Goal: Task Accomplishment & Management: Manage account settings

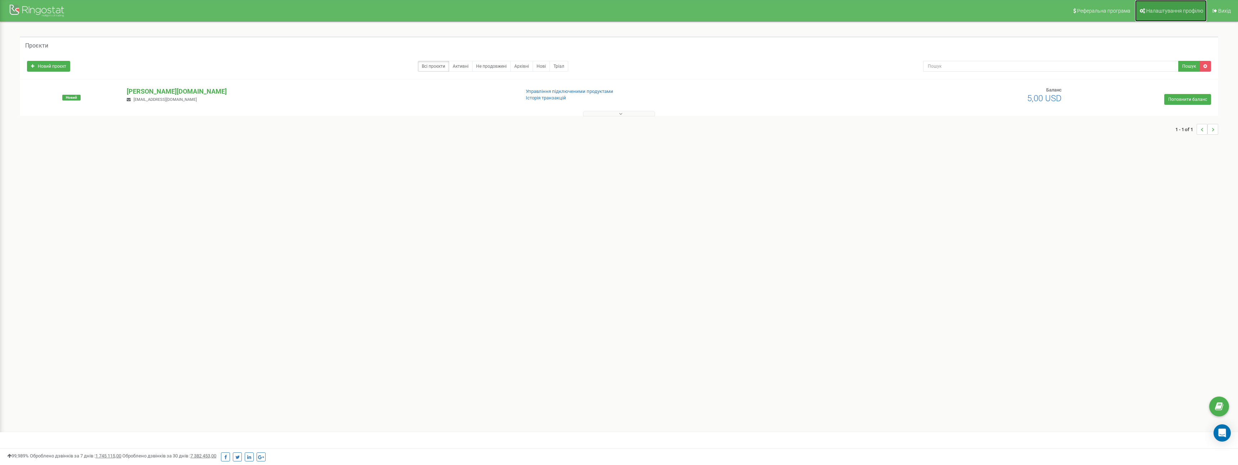
click at [1166, 12] on span "Налаштування профілю" at bounding box center [1174, 11] width 57 height 6
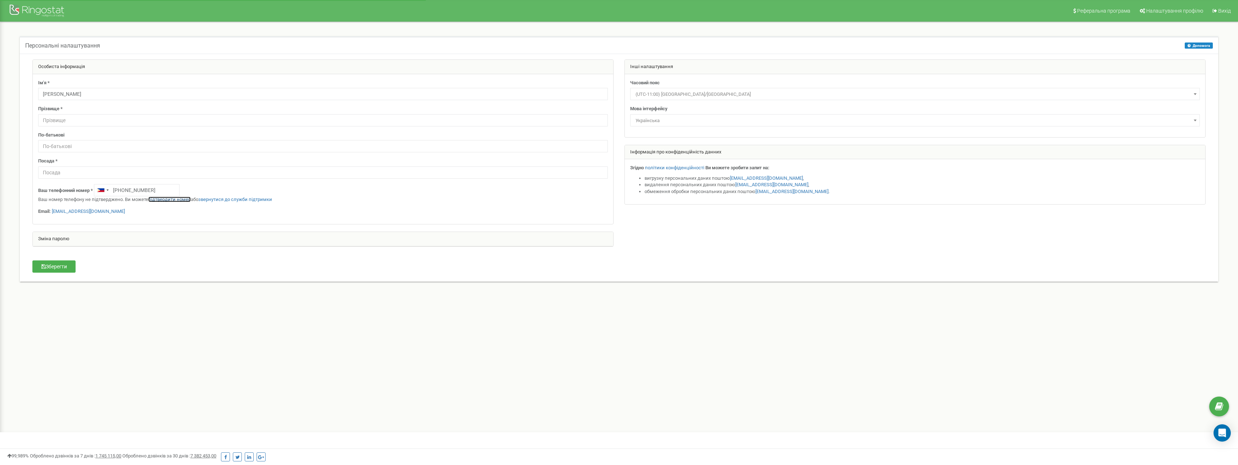
click at [169, 198] on link "підтвердити номер" at bounding box center [169, 198] width 42 height 5
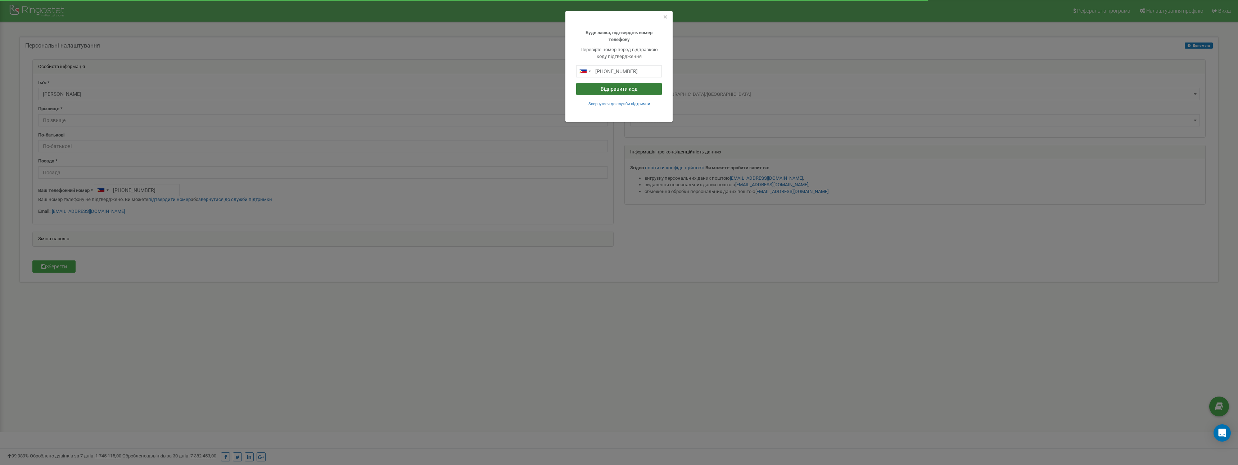
click at [616, 90] on button "Відправити код" at bounding box center [619, 89] width 86 height 12
click at [620, 86] on small "Відправити код ще раз" at bounding box center [619, 87] width 43 height 5
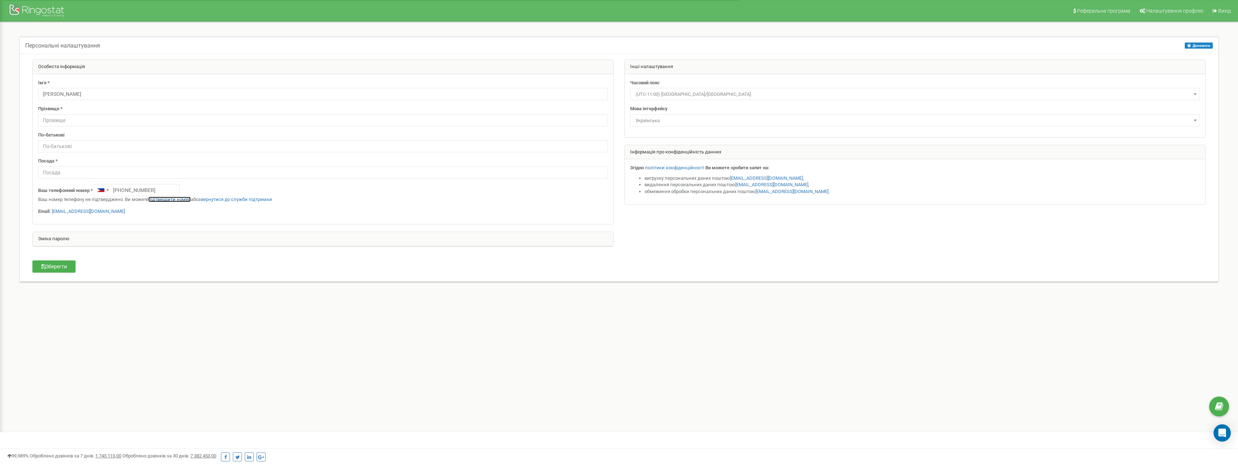
click at [163, 199] on link "підтвердити номер" at bounding box center [169, 198] width 42 height 5
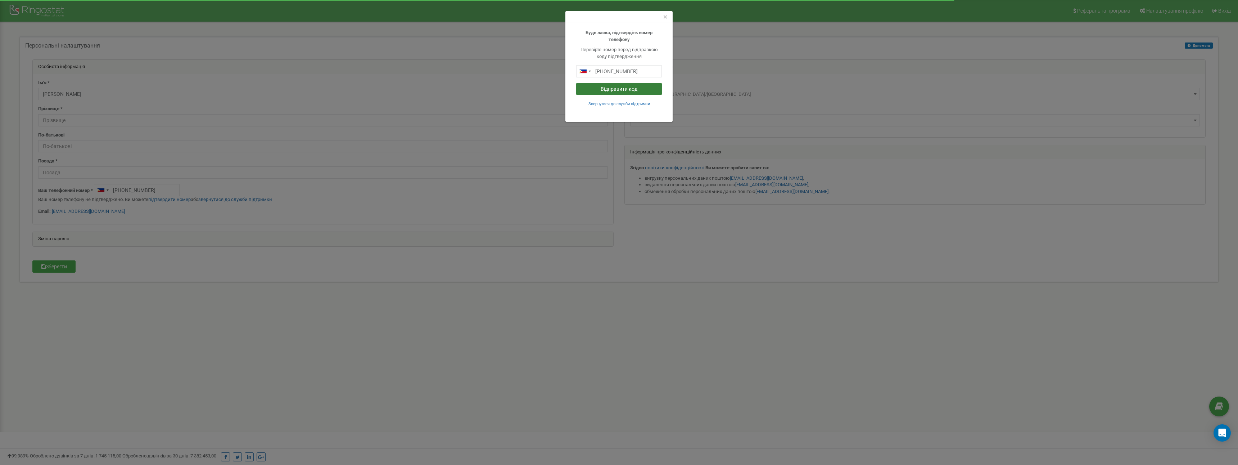
click at [639, 89] on button "Відправити код" at bounding box center [619, 89] width 86 height 12
click at [665, 17] on span "×" at bounding box center [665, 17] width 4 height 9
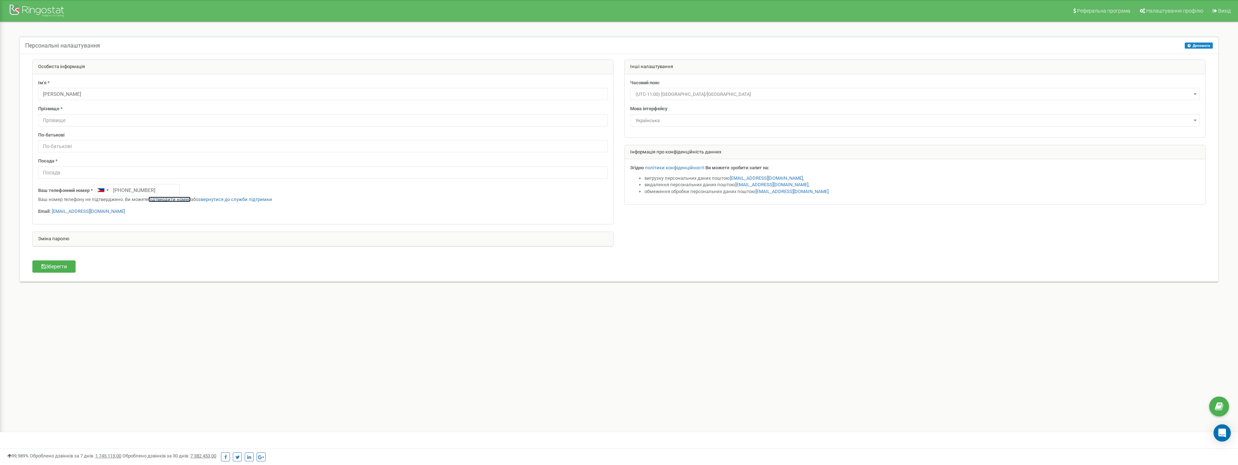
click at [164, 199] on link "підтвердити номер" at bounding box center [169, 198] width 42 height 5
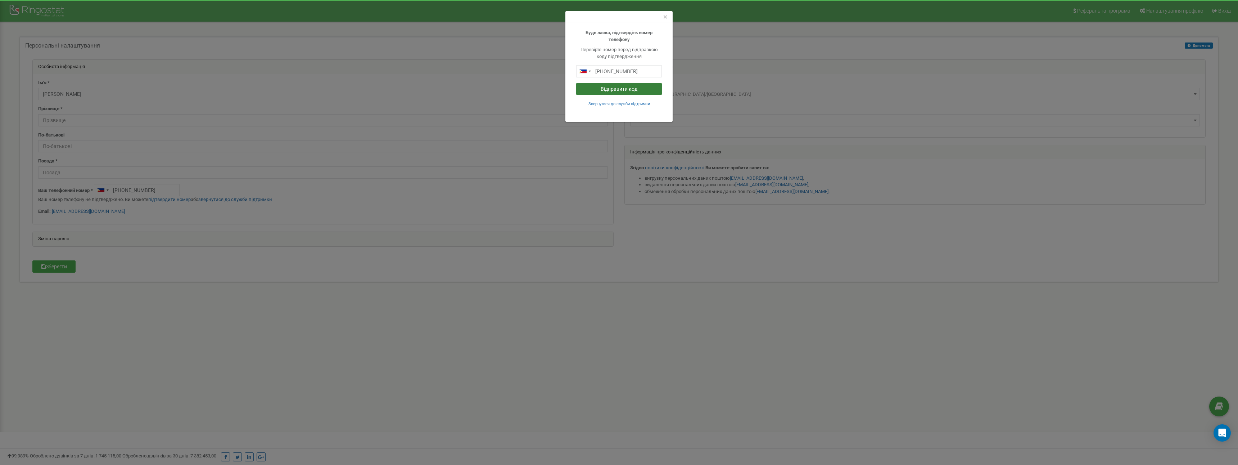
click at [617, 88] on button "Відправити код" at bounding box center [619, 89] width 86 height 12
